Goal: Task Accomplishment & Management: Complete application form

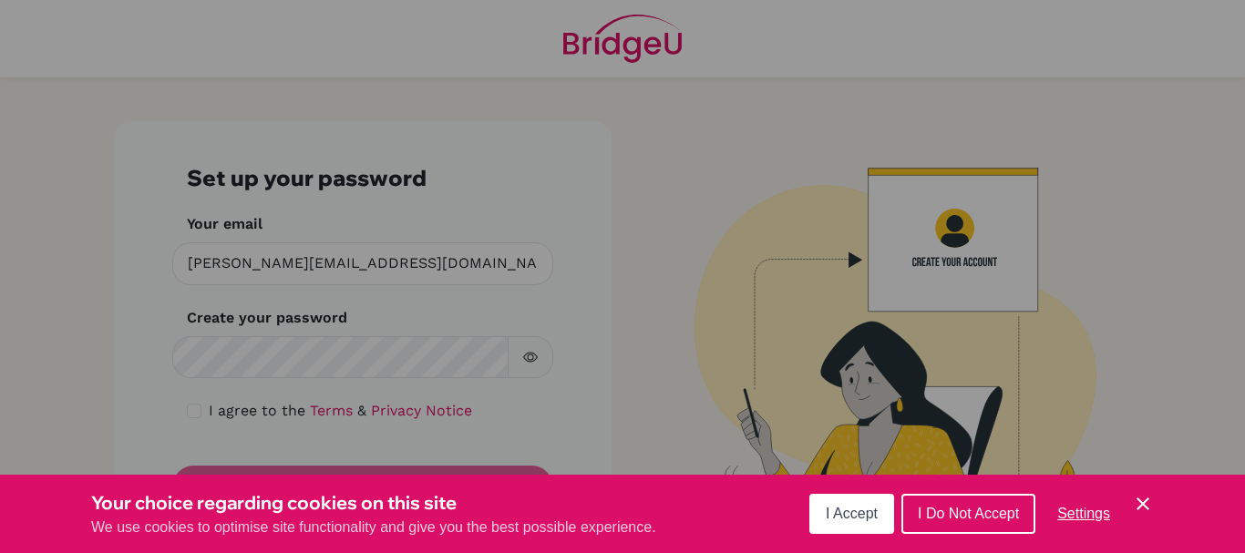
click at [1140, 503] on icon "Cookie Control Close Icon" at bounding box center [1143, 504] width 22 height 22
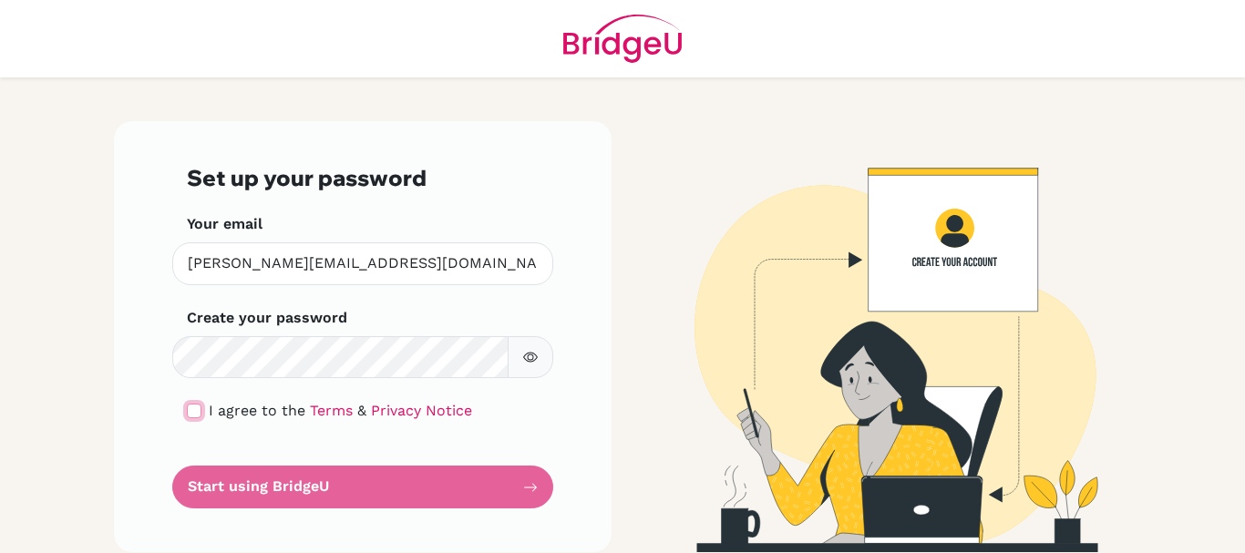
click at [194, 417] on input "checkbox" at bounding box center [194, 411] width 15 height 15
checkbox input "true"
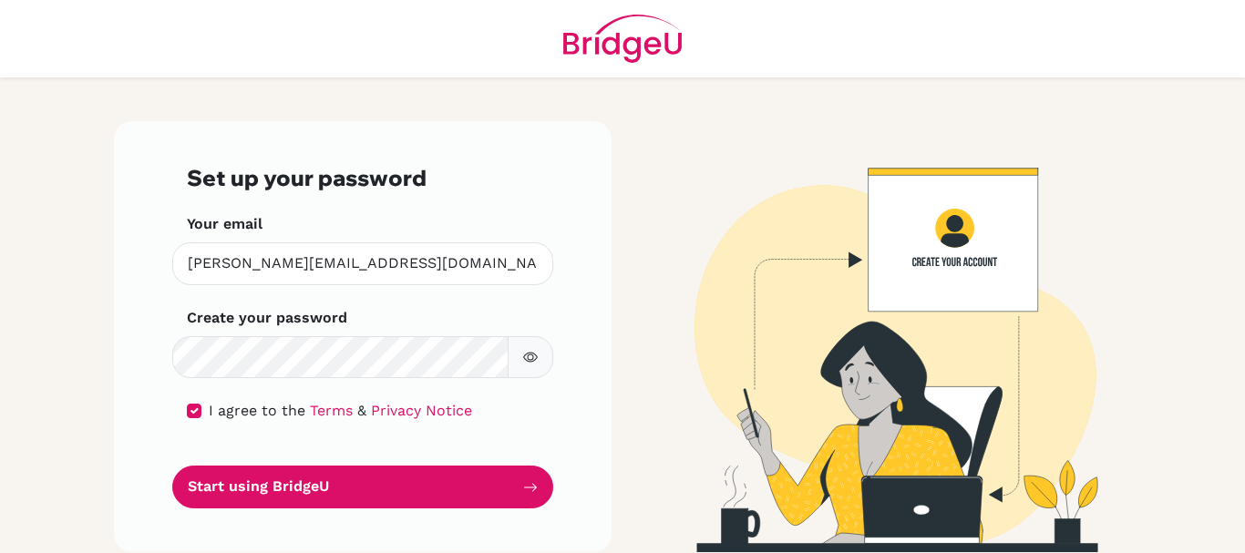
click at [529, 359] on icon "button" at bounding box center [530, 358] width 15 height 10
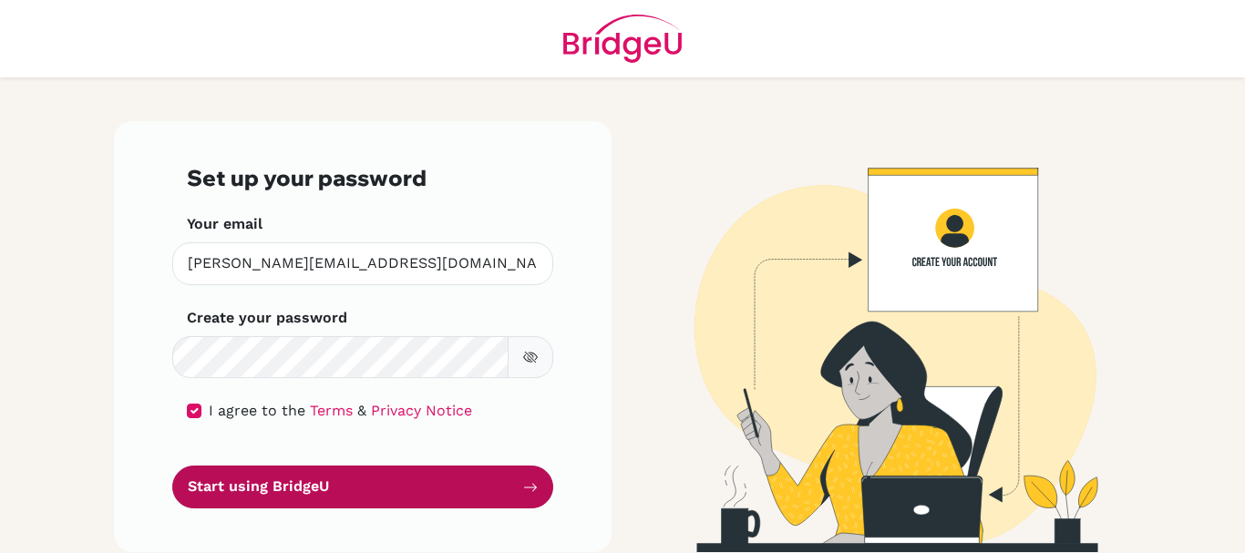
click at [355, 488] on button "Start using BridgeU" at bounding box center [362, 487] width 381 height 43
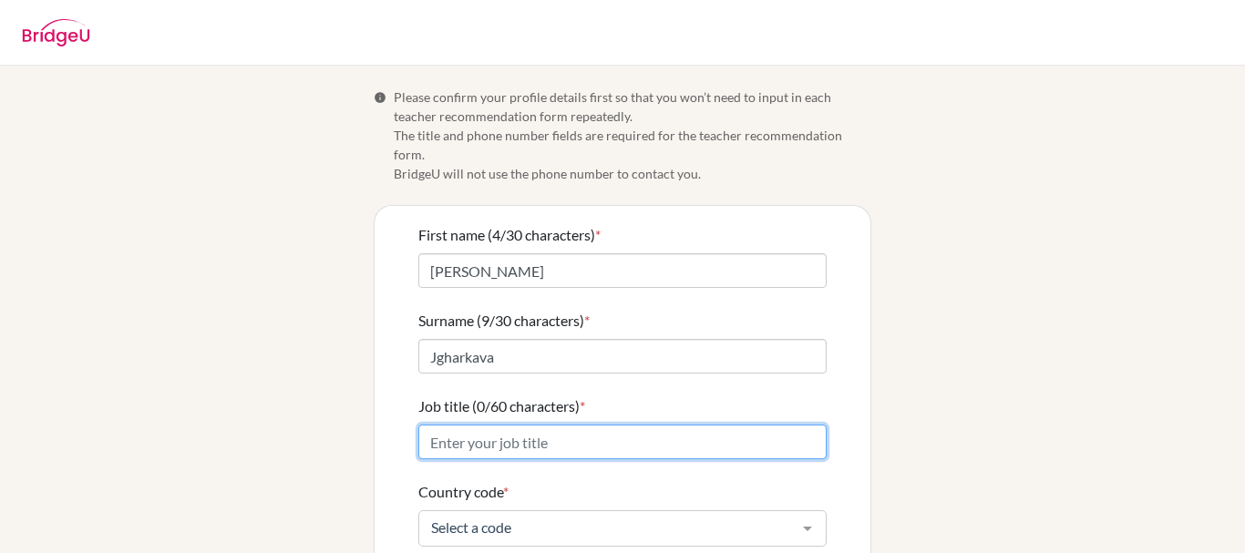
click at [534, 427] on input "Job title (0/60 characters) *" at bounding box center [622, 442] width 408 height 35
type input "Head of English Department / English Teacher"
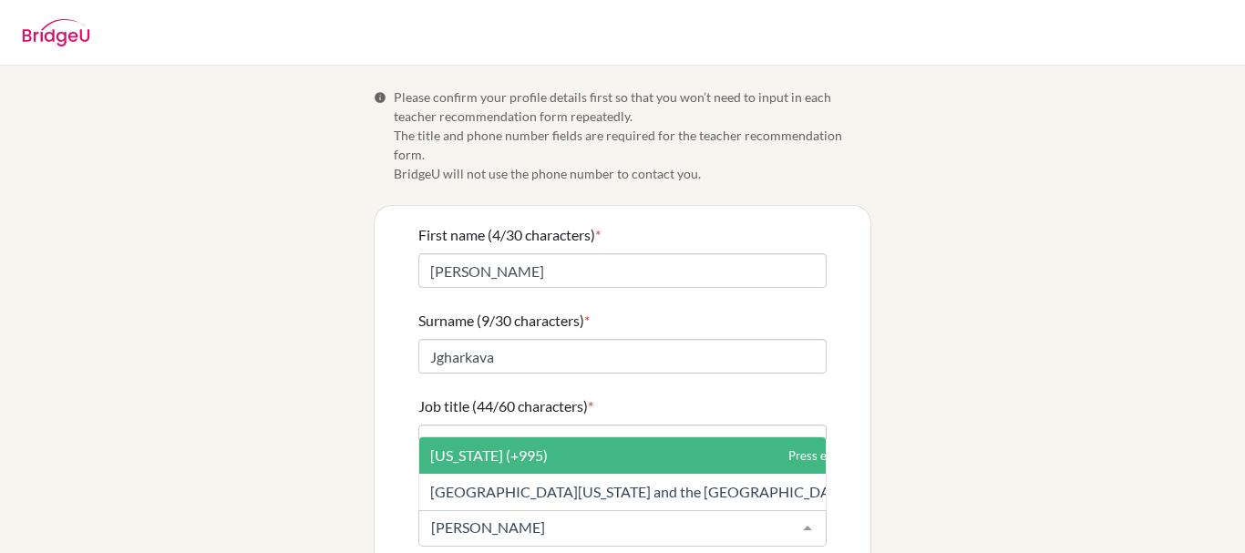
type input "georgi"
click at [582, 446] on span "[US_STATE] (+995)" at bounding box center [663, 456] width 488 height 36
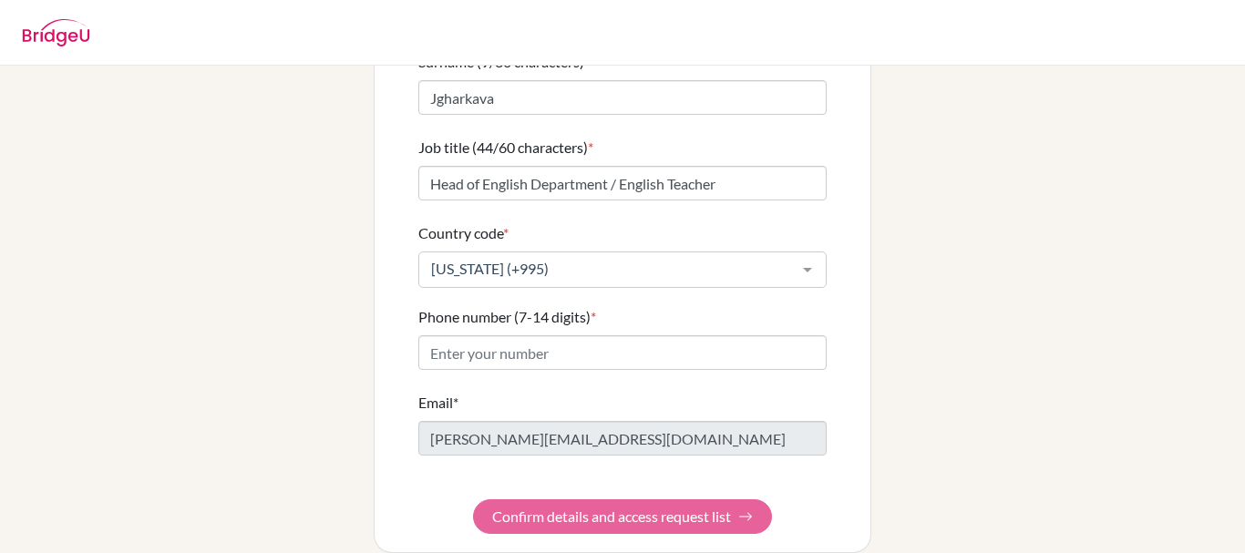
scroll to position [262, 0]
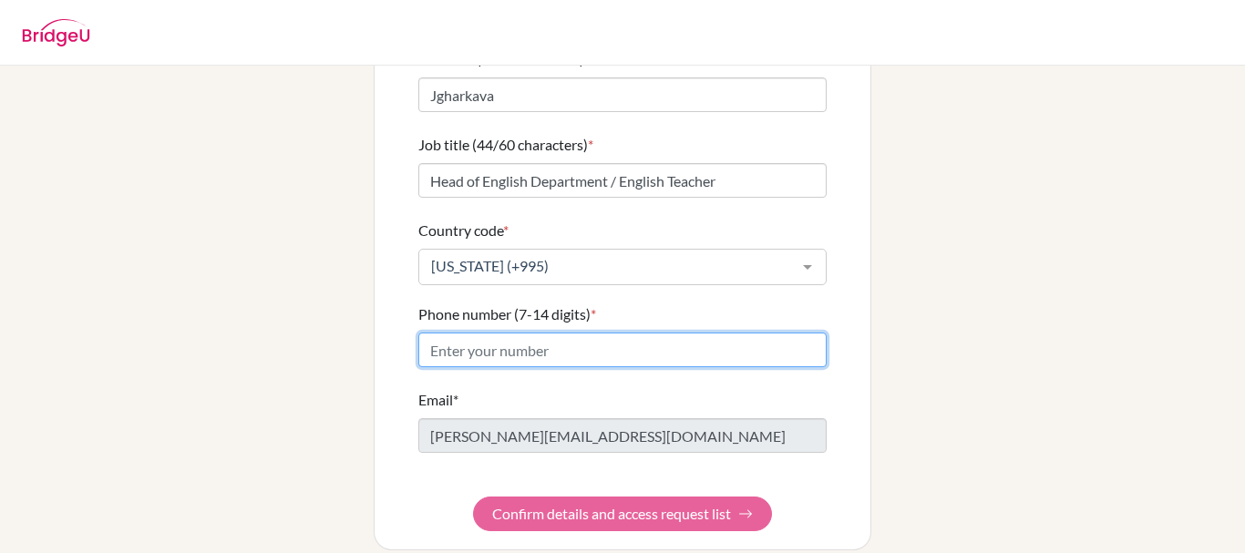
click at [562, 333] on input "Phone number (7-14 digits) *" at bounding box center [622, 350] width 408 height 35
paste input "[PHONE_NUMBER]"
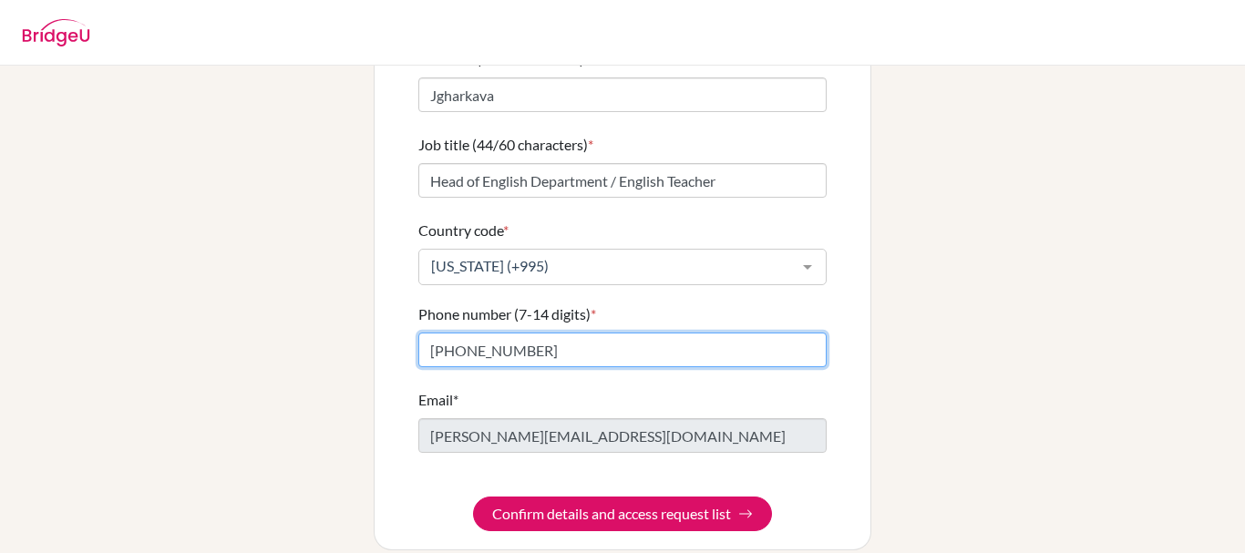
type input "[PHONE_NUMBER]"
drag, startPoint x: 549, startPoint y: 334, endPoint x: 129, endPoint y: 287, distance: 421.9
click at [129, 287] on div "Info Please confirm your profile details first so that you won’t need to input …" at bounding box center [622, 188] width 1039 height 725
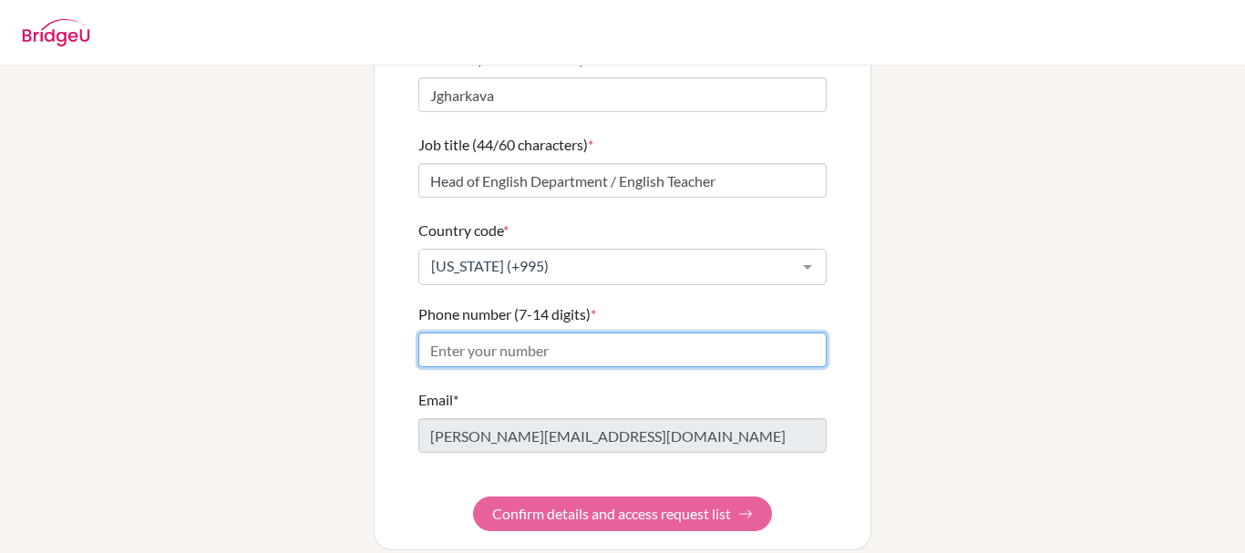
paste input "[PHONE_NUMBER]"
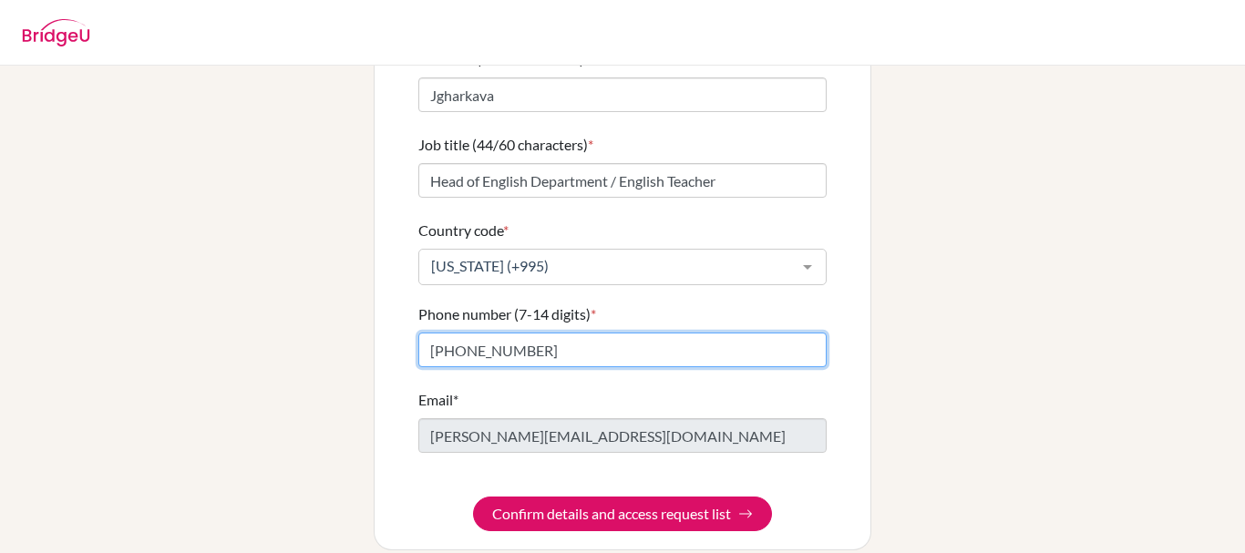
drag, startPoint x: 457, startPoint y: 327, endPoint x: 396, endPoint y: 331, distance: 61.2
click at [396, 331] on div "First name (4/30 characters) * [PERSON_NAME] (9/30 characters) * Jgharkava Job …" at bounding box center [623, 246] width 496 height 605
type input "322 251 2"
drag, startPoint x: 551, startPoint y: 333, endPoint x: 264, endPoint y: 363, distance: 287.8
click at [264, 363] on div "Info Please confirm your profile details first so that you won’t need to input …" at bounding box center [622, 188] width 1039 height 725
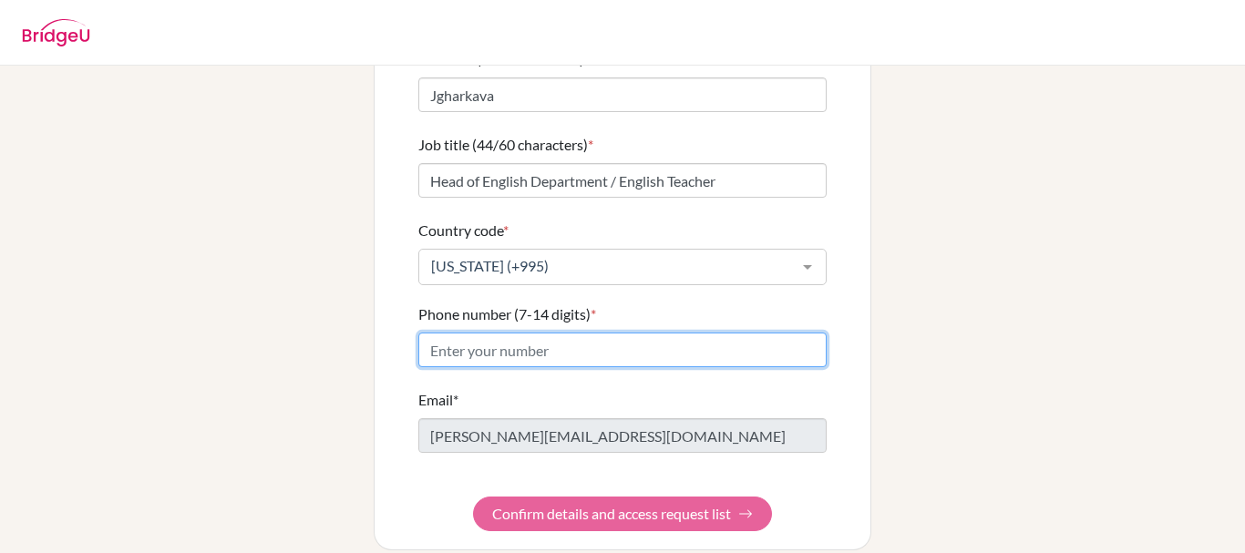
paste input "[PHONE_NUMBER]"
type input "[PHONE_NUMBER]"
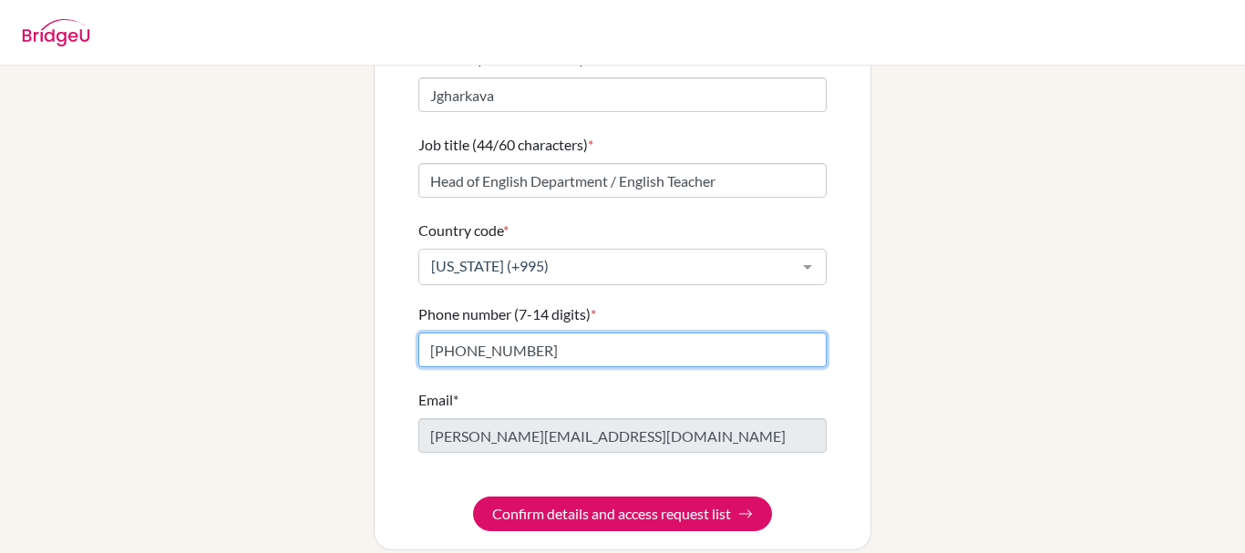
drag, startPoint x: 542, startPoint y: 337, endPoint x: 143, endPoint y: 348, distance: 399.4
click at [143, 348] on div "Info Please confirm your profile details first so that you won’t need to input …" at bounding box center [622, 188] width 1039 height 725
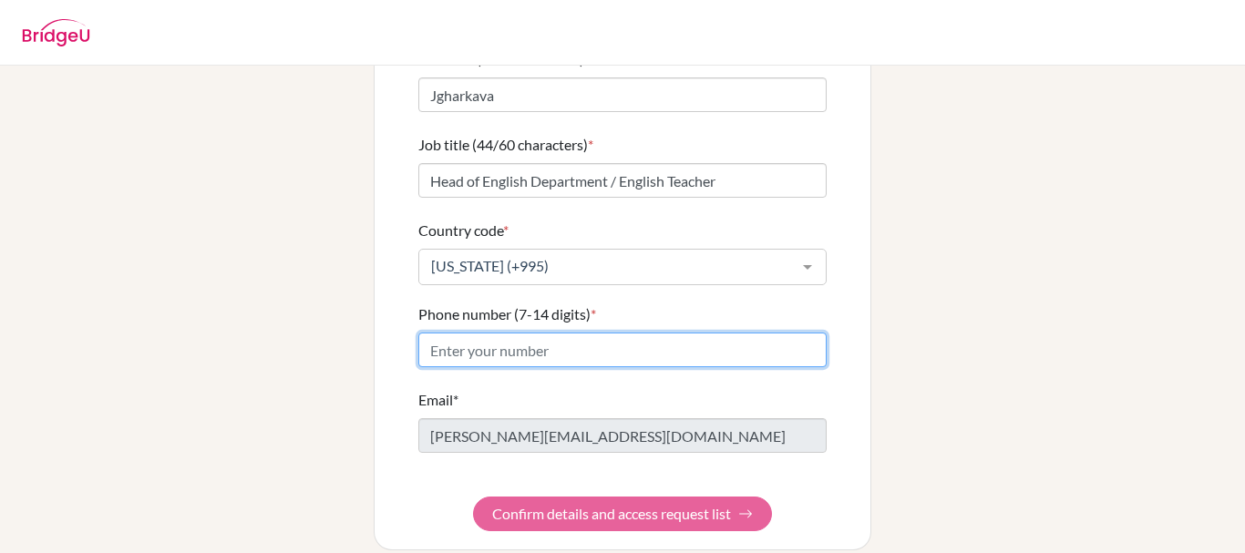
paste input "[PHONE_NUMBER]"
type input "[PHONE_NUMBER]"
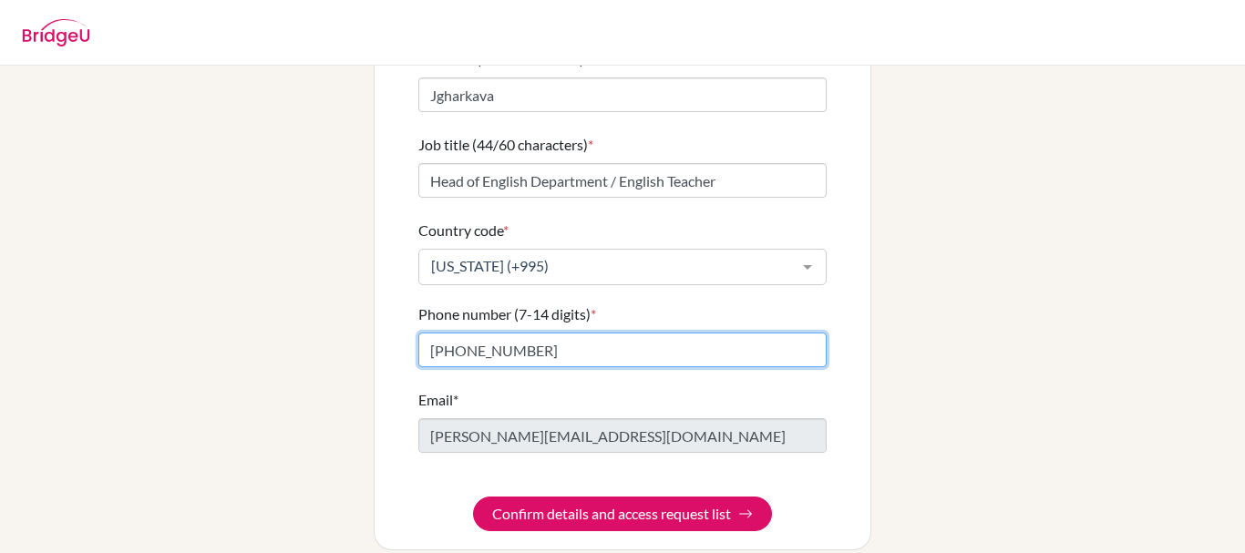
drag, startPoint x: 563, startPoint y: 332, endPoint x: 96, endPoint y: 335, distance: 467.6
click at [103, 335] on div "Info Please confirm your profile details first so that you won’t need to input …" at bounding box center [622, 188] width 1039 height 725
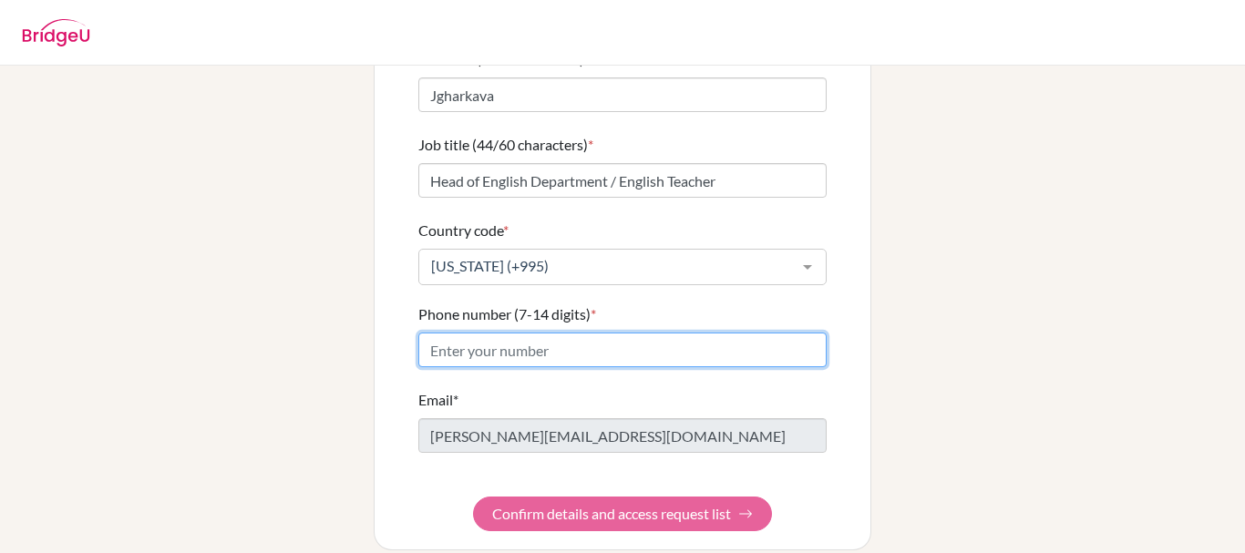
paste input "322 251 253"
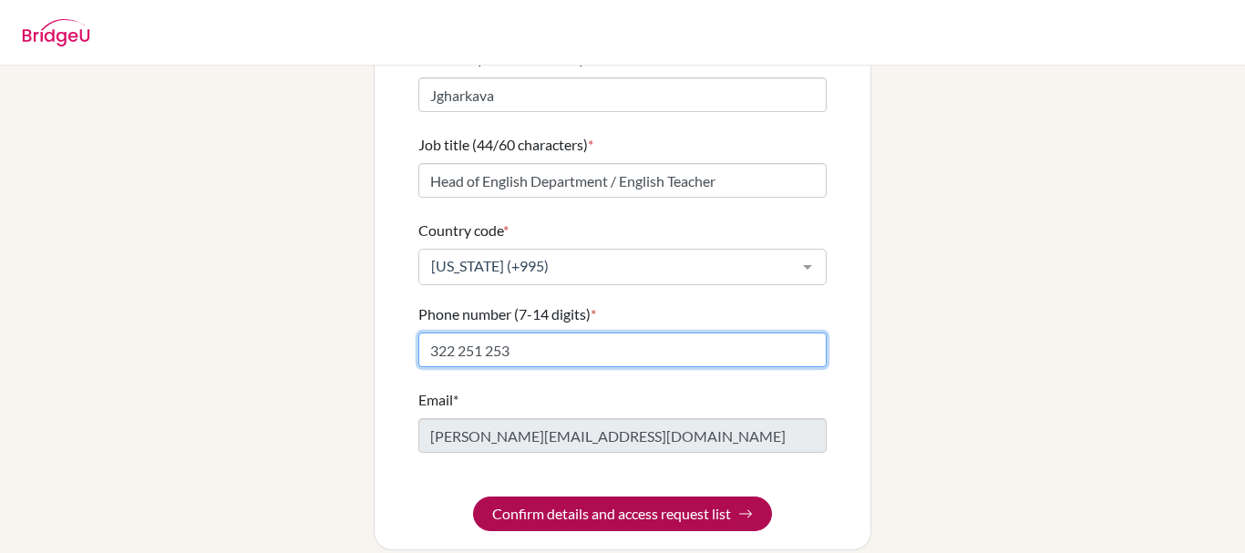
type input "322 251 253"
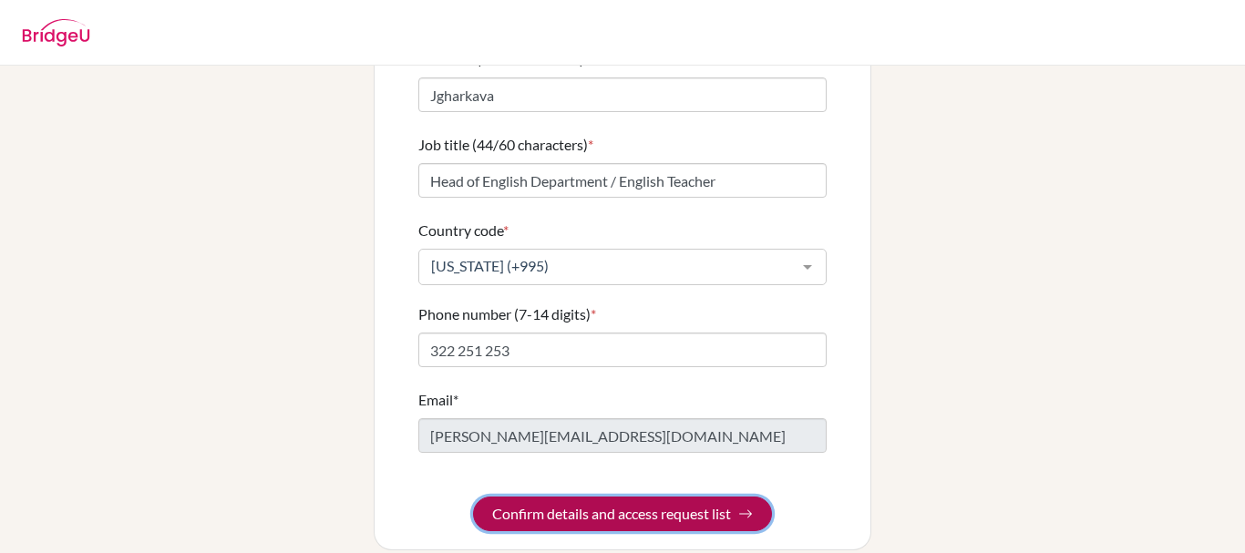
click at [633, 502] on button "Confirm details and access request list" at bounding box center [622, 514] width 299 height 35
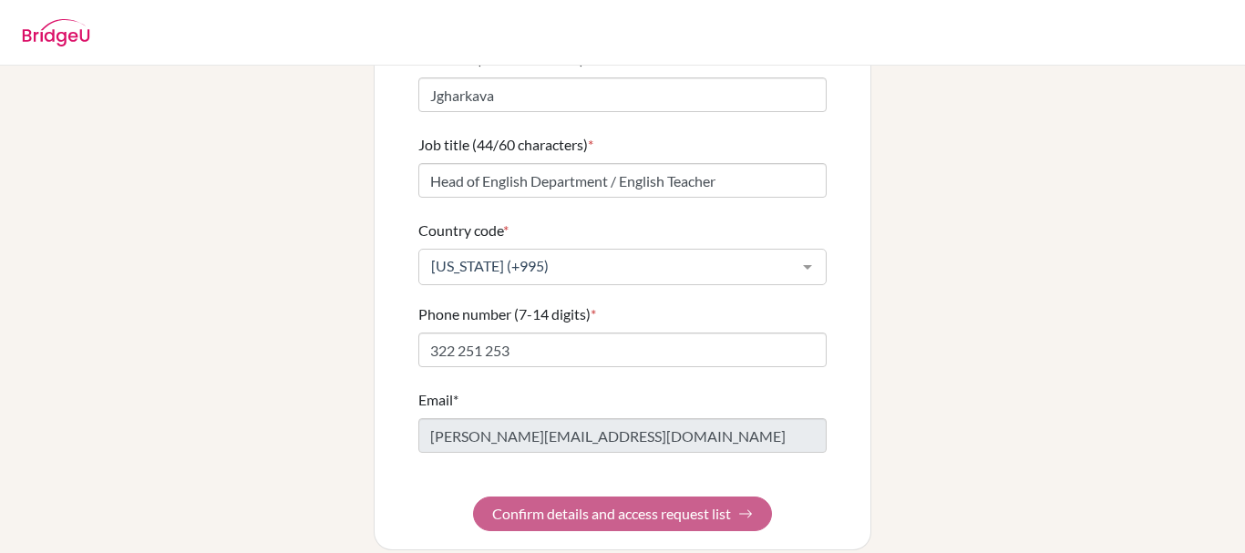
scroll to position [0, 0]
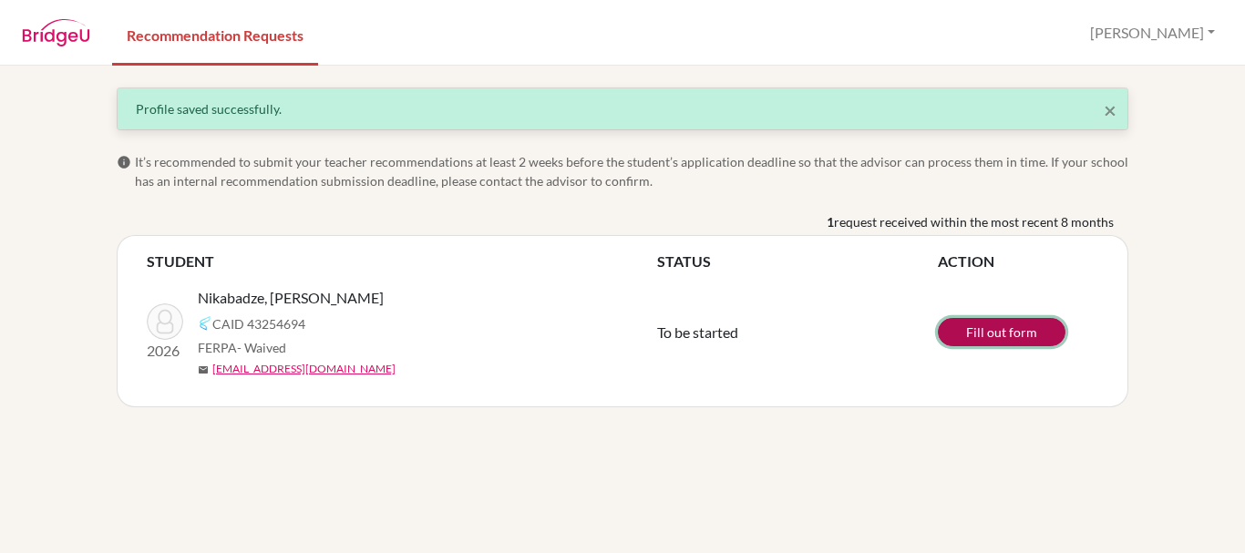
click at [999, 341] on link "Fill out form" at bounding box center [1002, 332] width 128 height 28
